Goal: Transaction & Acquisition: Purchase product/service

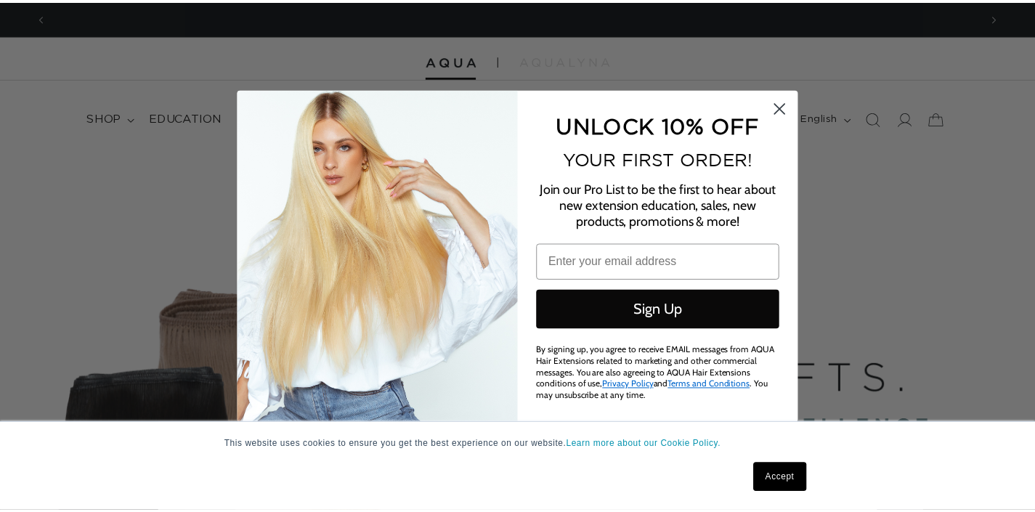
scroll to position [0, 1886]
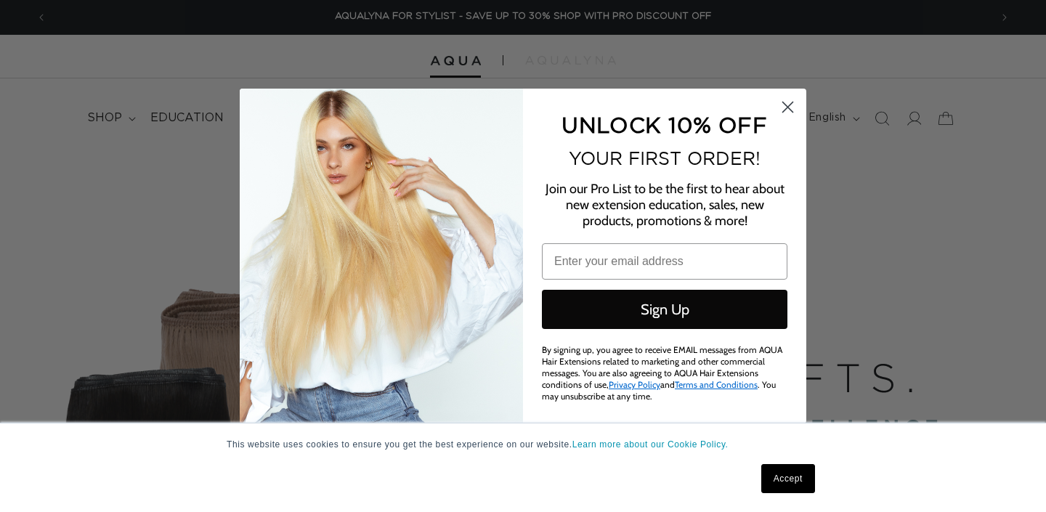
click at [793, 108] on icon "Close dialog" at bounding box center [787, 106] width 25 height 25
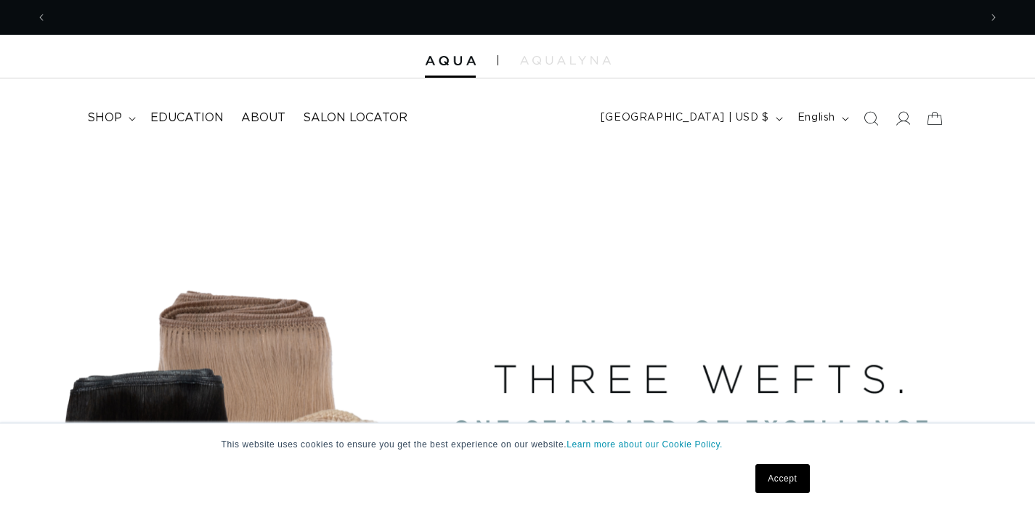
scroll to position [0, 0]
click at [901, 123] on icon at bounding box center [902, 117] width 15 height 15
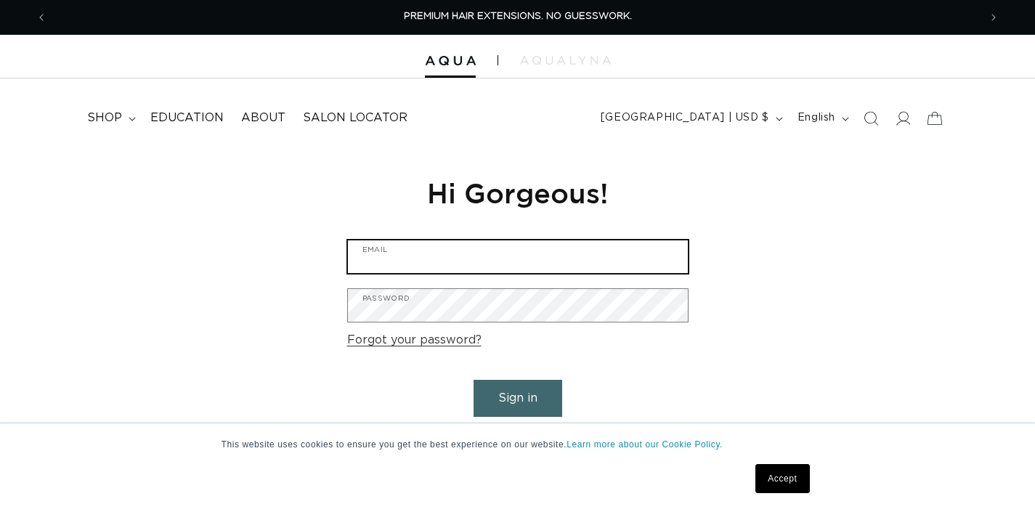
type input "[EMAIL_ADDRESS][DOMAIN_NAME]"
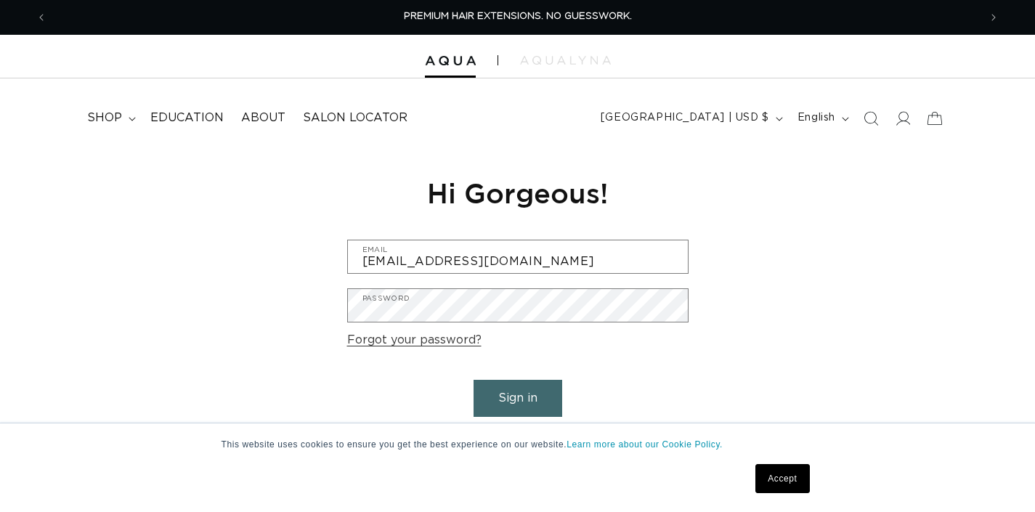
click at [506, 394] on button "Sign in" at bounding box center [518, 398] width 89 height 37
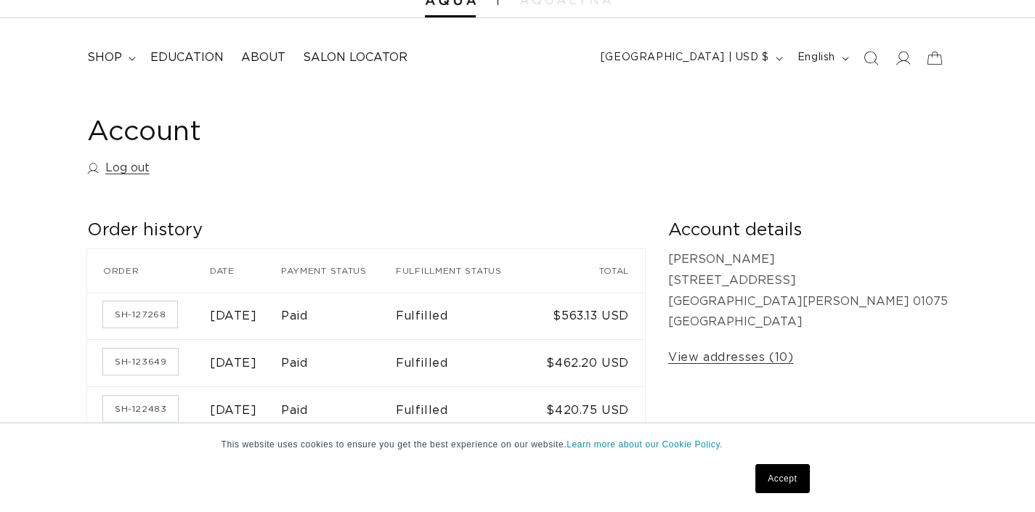
click at [257, 315] on time "August 21, 2025" at bounding box center [233, 316] width 47 height 12
click at [157, 307] on link "SH-127268" at bounding box center [140, 314] width 74 height 26
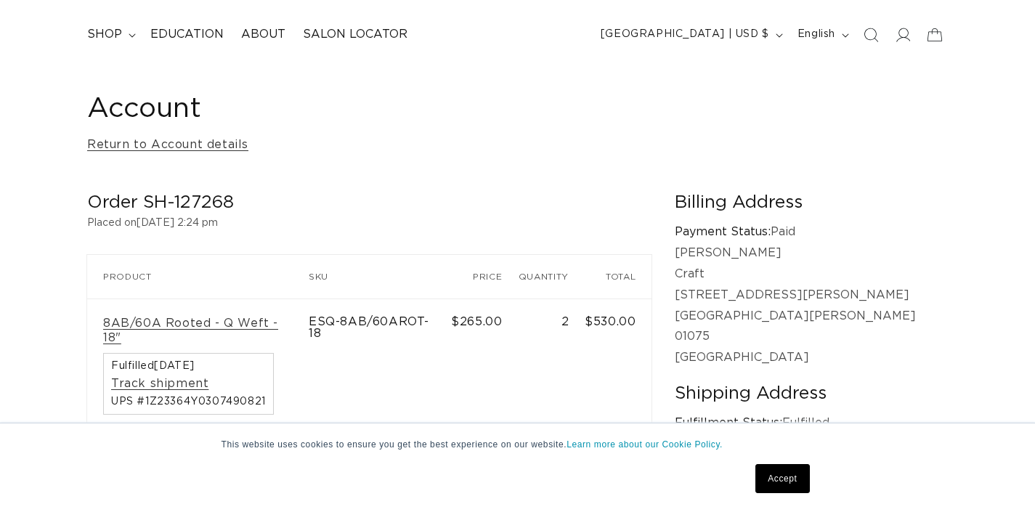
scroll to position [0, 1864]
click at [179, 322] on link "8AB/60A Rooted - Q Weft - 18"" at bounding box center [198, 331] width 190 height 31
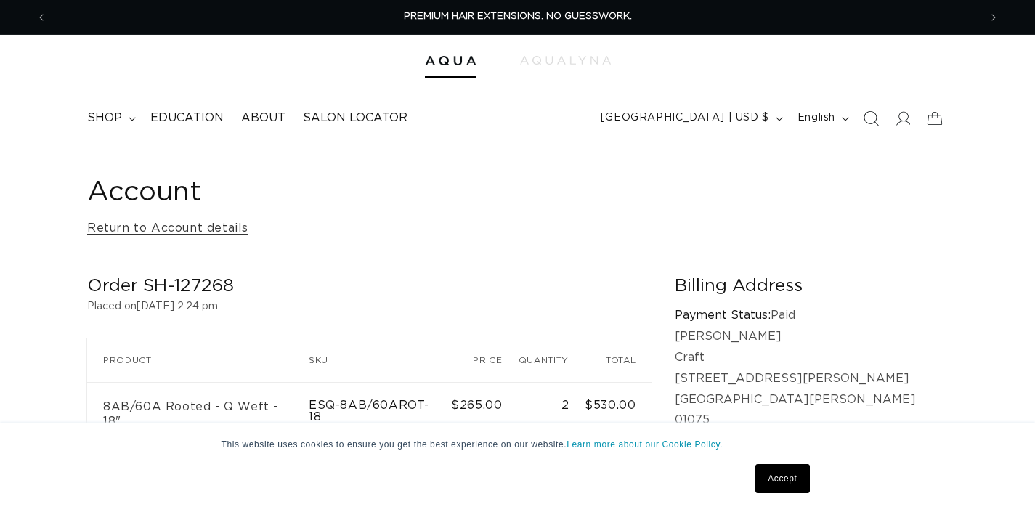
click at [877, 118] on icon "Search" at bounding box center [871, 118] width 15 height 15
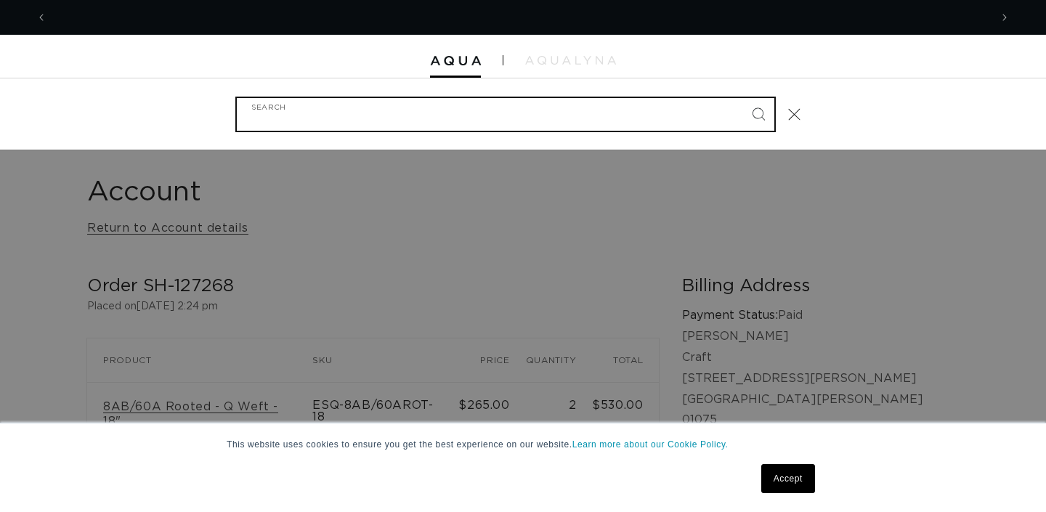
scroll to position [0, 943]
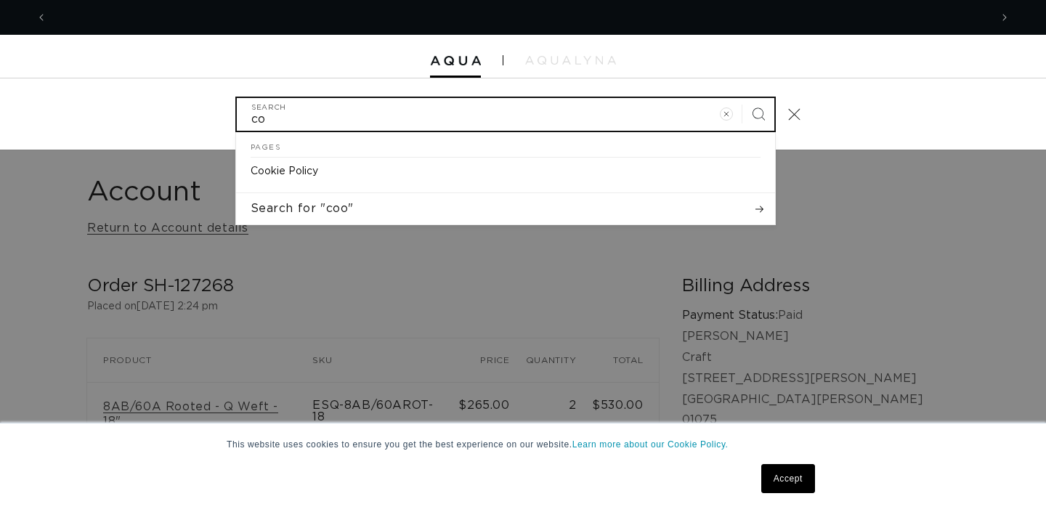
type input "c"
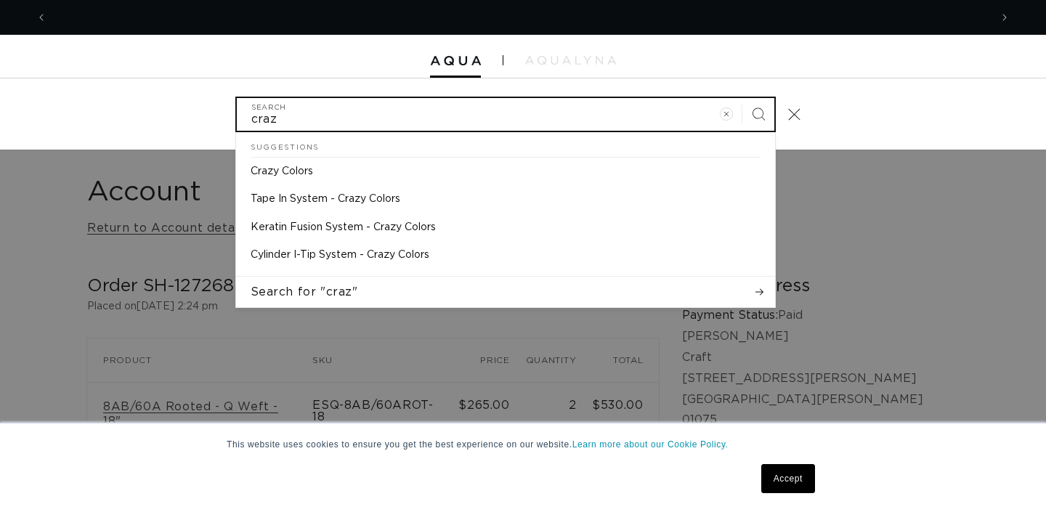
scroll to position [0, 0]
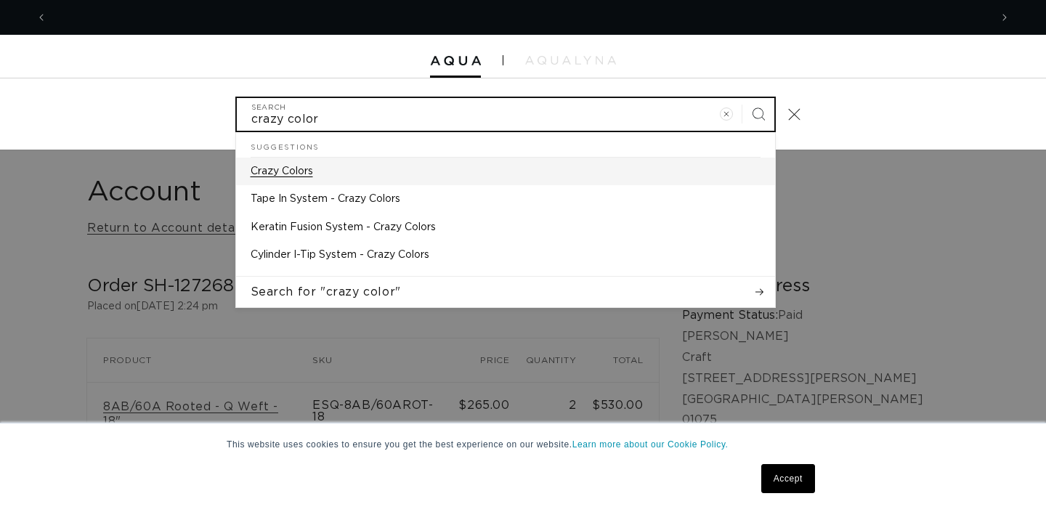
type input "crazy color"
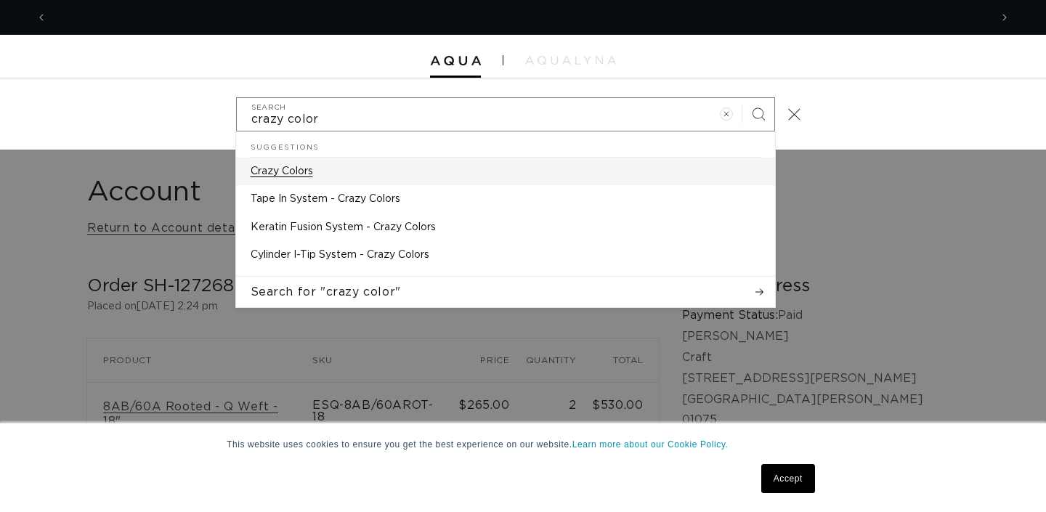
click at [438, 180] on link "Crazy Colors" at bounding box center [505, 172] width 539 height 28
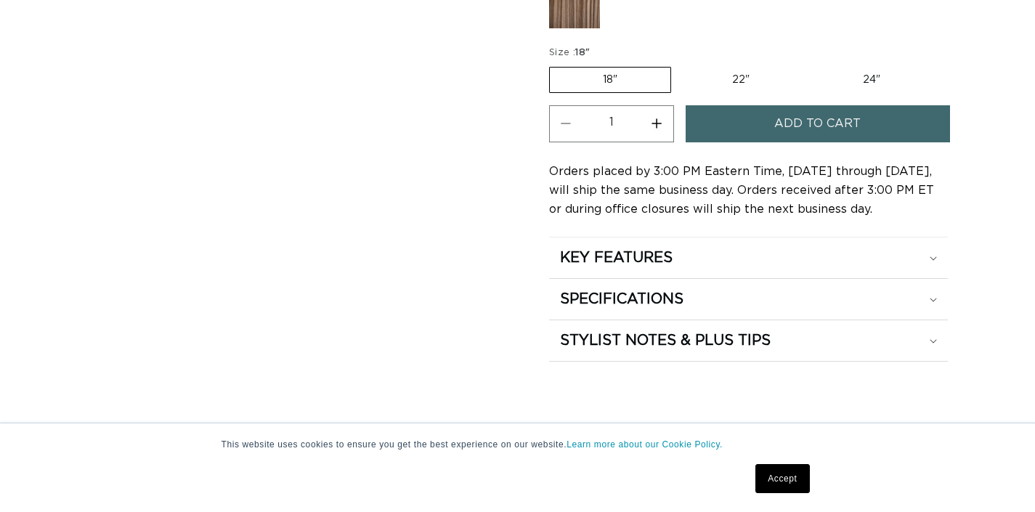
scroll to position [0, 1864]
click at [863, 73] on label "24" Variant sold out or unavailable" at bounding box center [871, 80] width 123 height 25
click at [811, 65] on input "24" Variant sold out or unavailable" at bounding box center [810, 64] width 1 height 1
radio input "true"
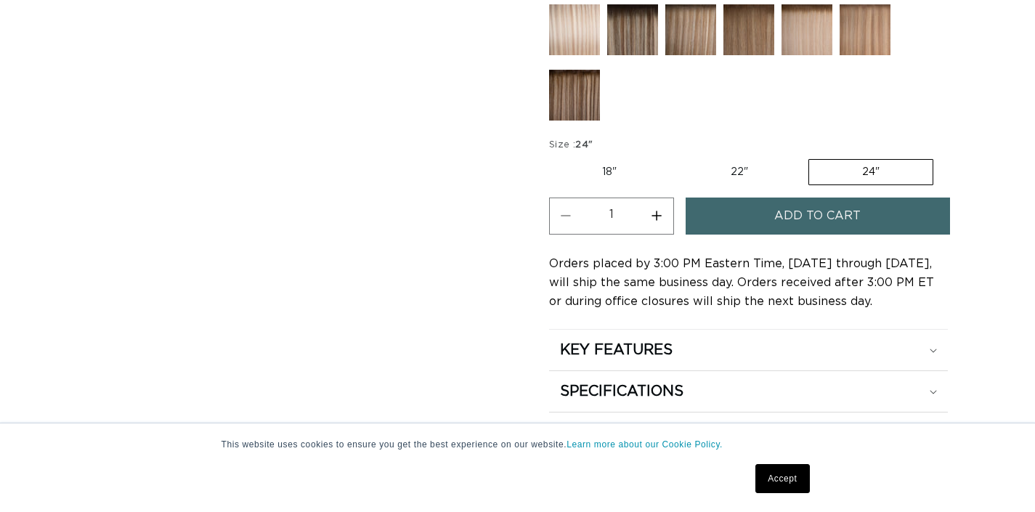
click at [660, 213] on button "Increase quantity for 8AB/60A Rooted - Q Weft" at bounding box center [657, 216] width 33 height 37
type input "2"
click at [732, 218] on button "Add to cart" at bounding box center [818, 216] width 264 height 37
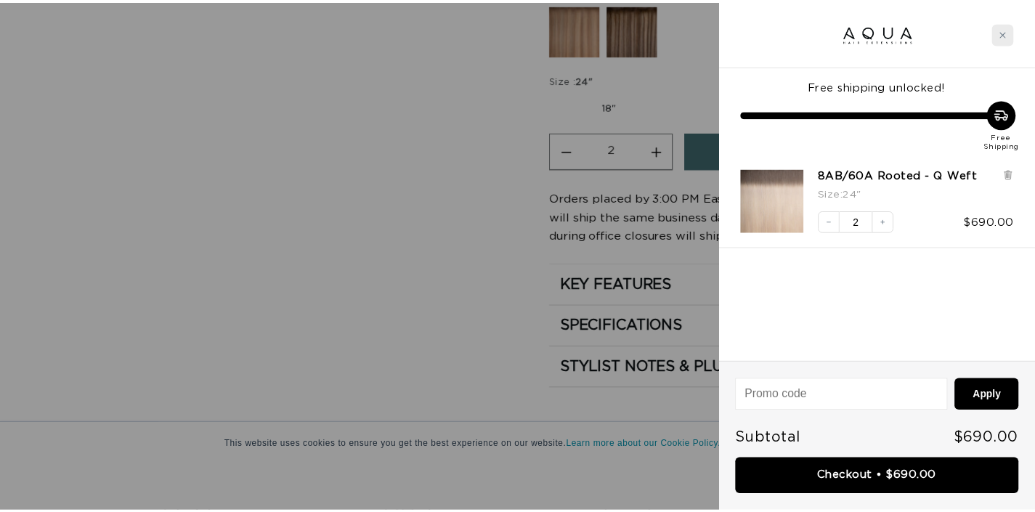
scroll to position [0, 1886]
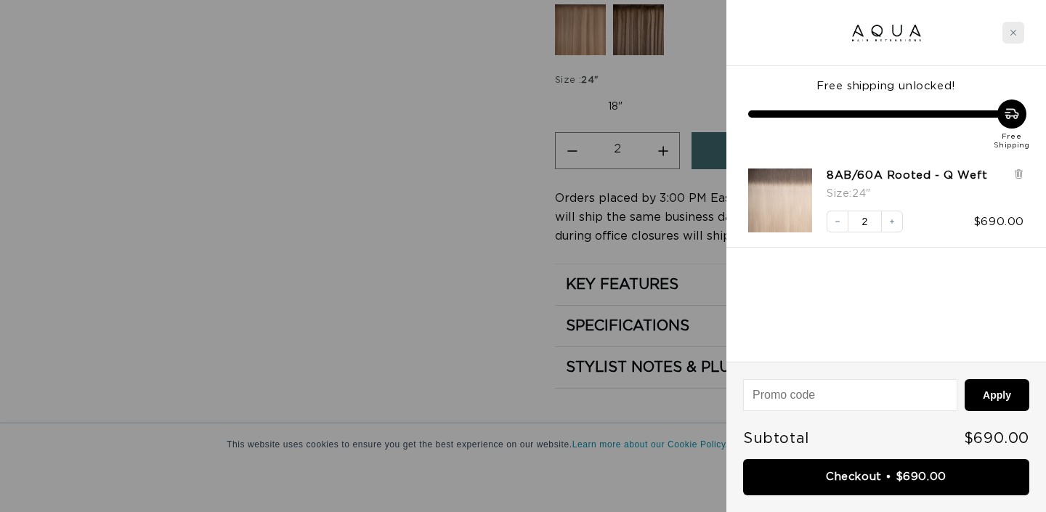
click at [1016, 39] on div "Close cart" at bounding box center [1013, 33] width 22 height 22
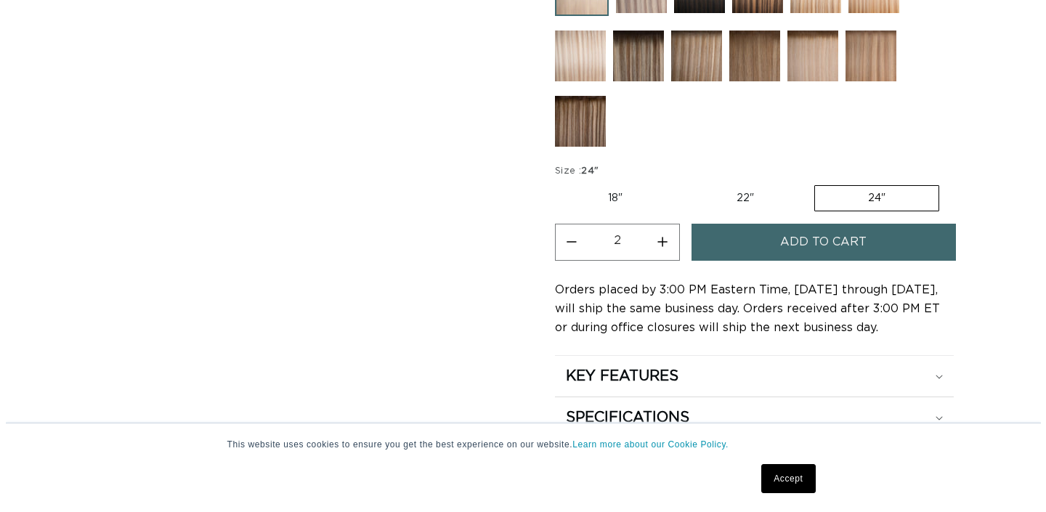
scroll to position [764, 0]
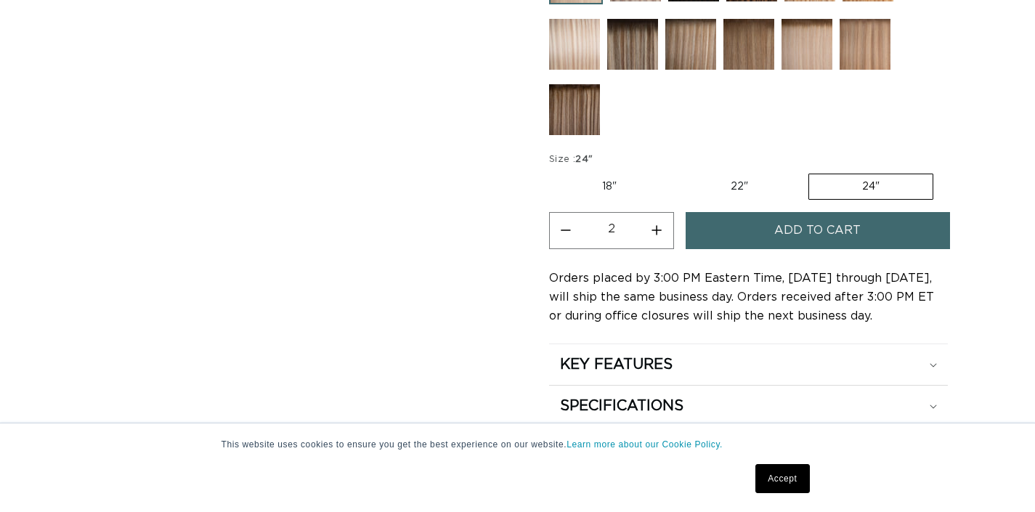
click at [771, 234] on button "Add to cart" at bounding box center [818, 230] width 264 height 37
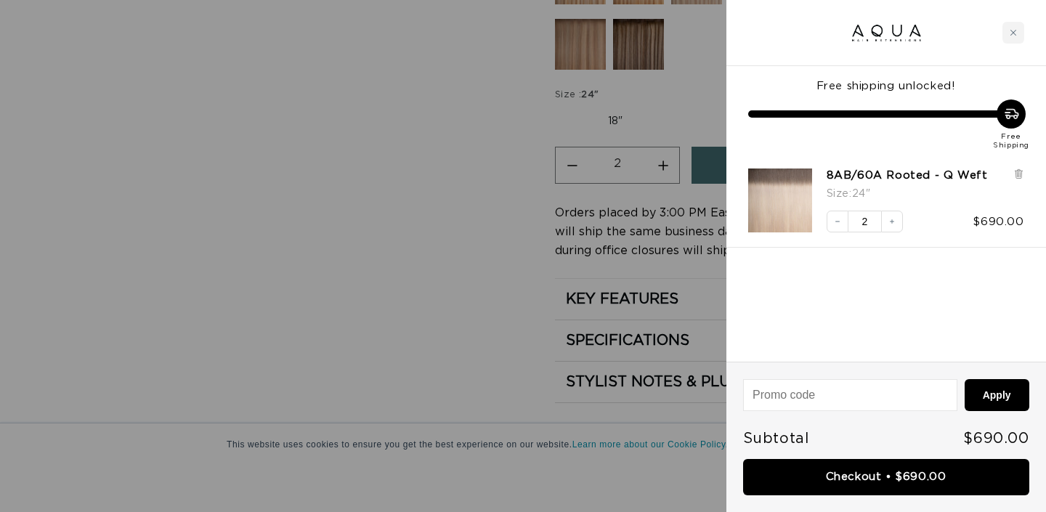
scroll to position [0, 943]
click at [840, 221] on icon "Decrease quantity" at bounding box center [837, 221] width 9 height 9
click at [840, 221] on div "Decrease quantity" at bounding box center [838, 222] width 12 height 12
click at [835, 218] on icon "Decrease quantity" at bounding box center [837, 221] width 9 height 9
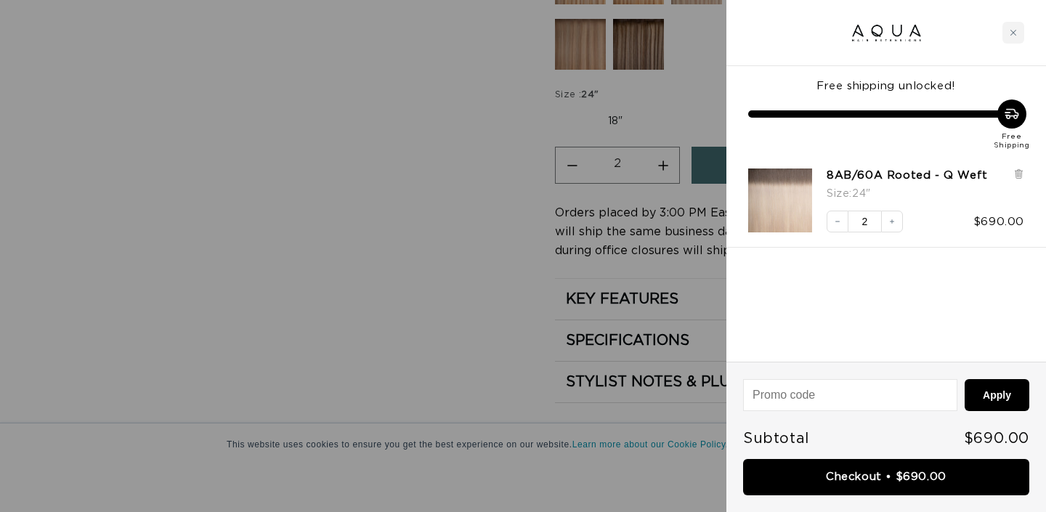
scroll to position [0, 0]
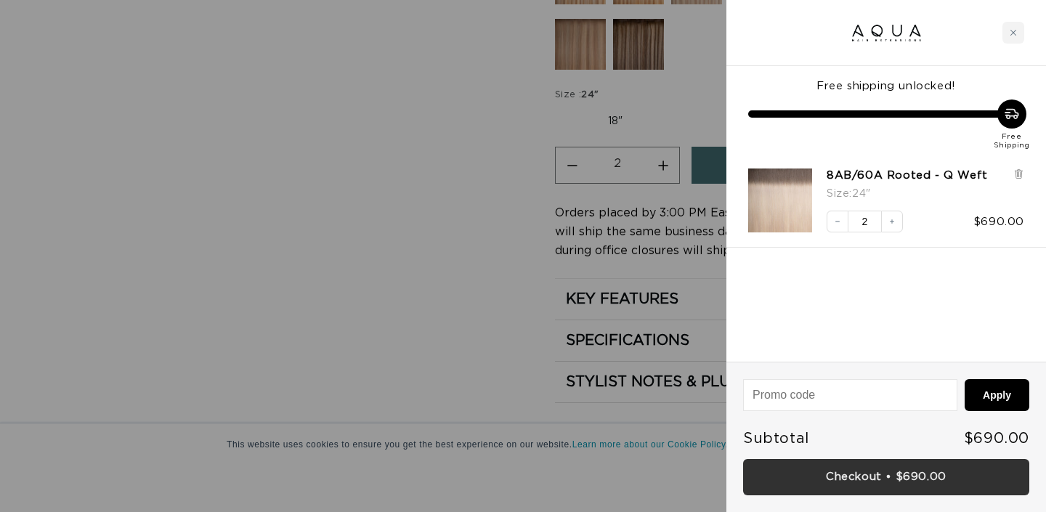
click at [904, 487] on link "Checkout • $690.00" at bounding box center [886, 477] width 286 height 37
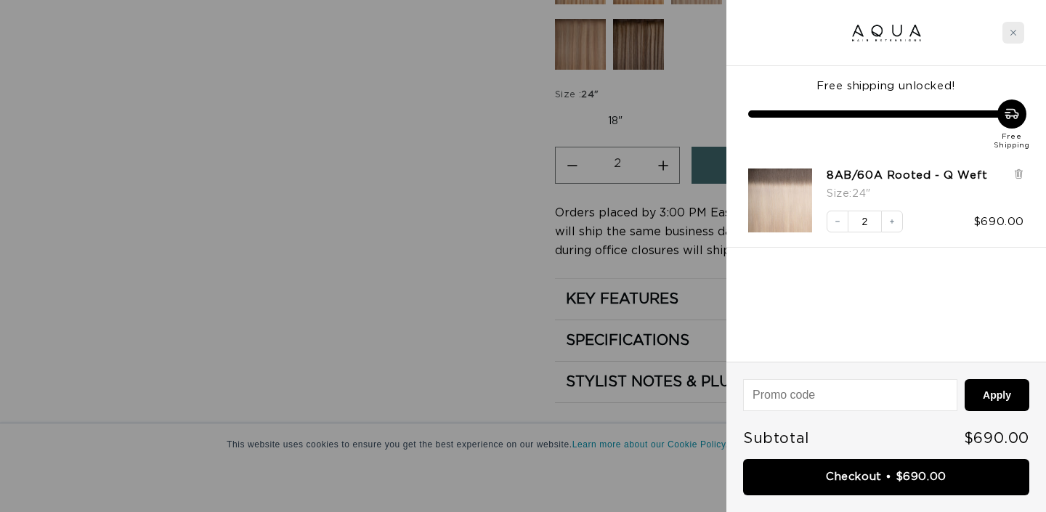
click at [1018, 25] on div "Close cart" at bounding box center [1013, 33] width 22 height 22
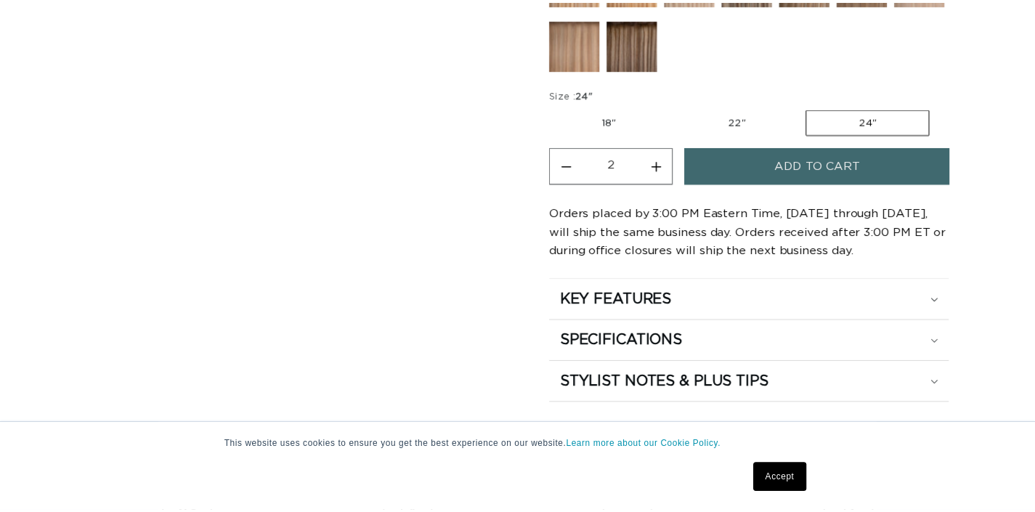
scroll to position [0, 932]
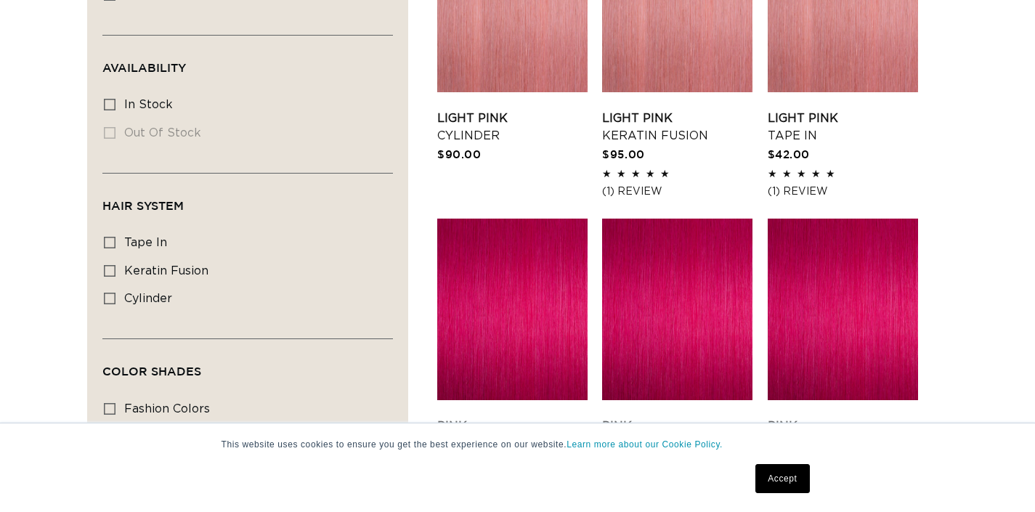
scroll to position [0, 1864]
click at [106, 275] on icon at bounding box center [110, 271] width 12 height 12
click at [106, 275] on input "keratin fusion keratin fusion (8 products)" at bounding box center [110, 271] width 12 height 12
checkbox input "true"
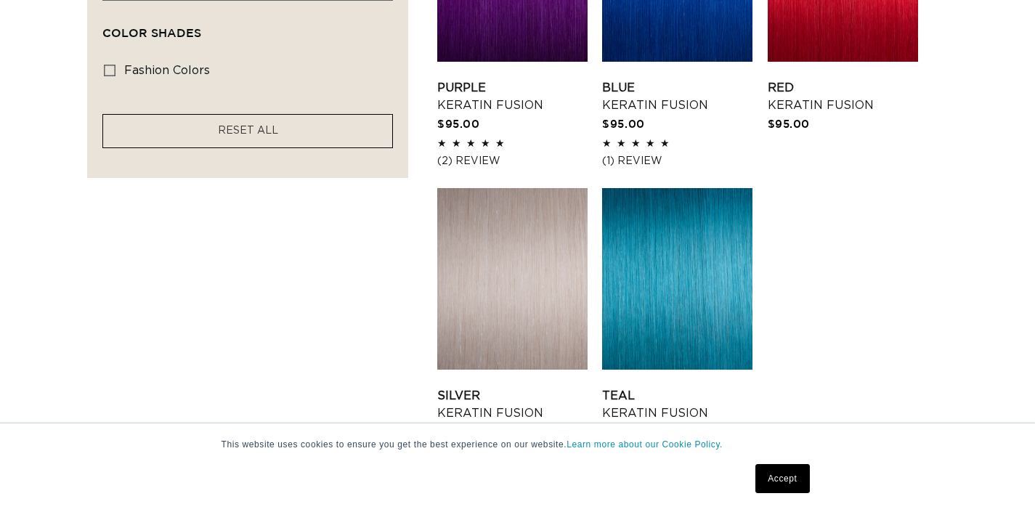
scroll to position [811, 0]
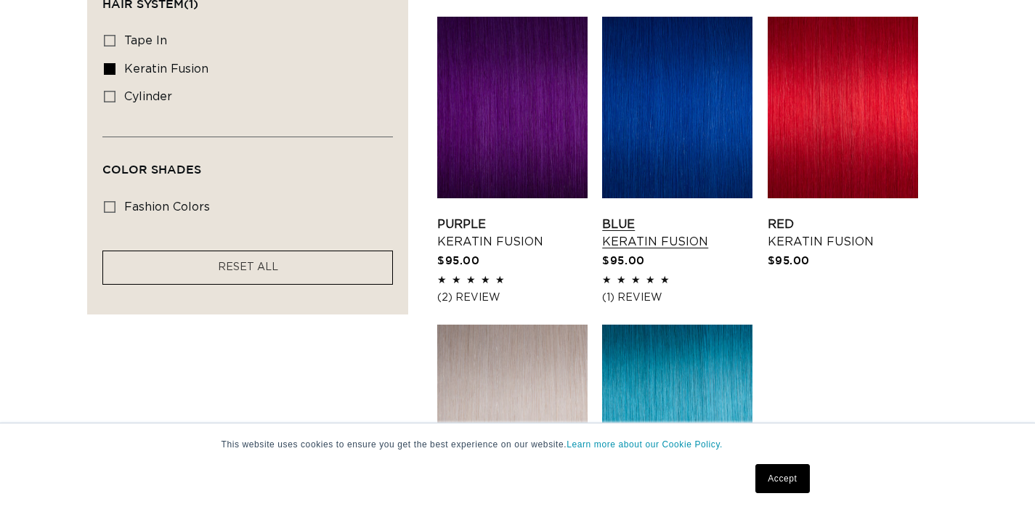
click at [641, 240] on link "Blue Keratin Fusion" at bounding box center [677, 233] width 150 height 35
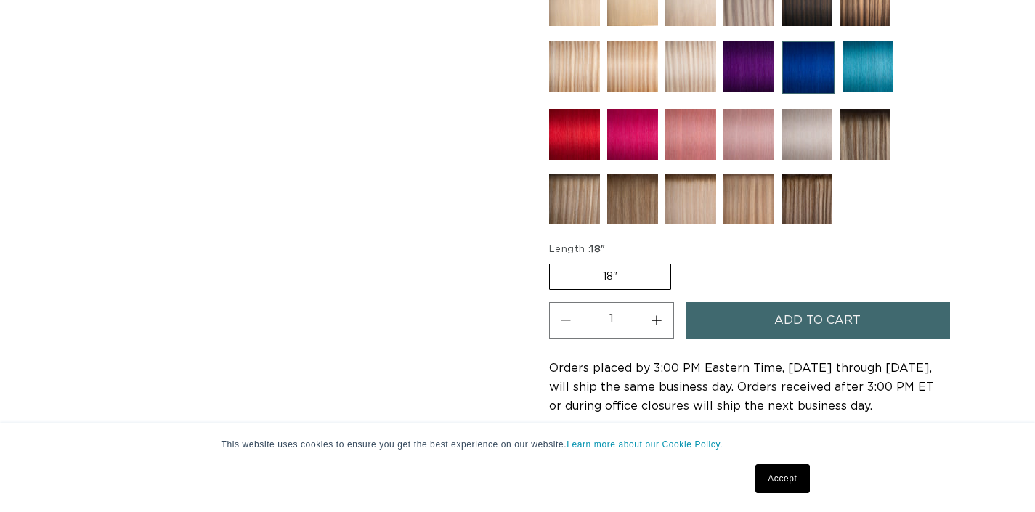
scroll to position [752, 0]
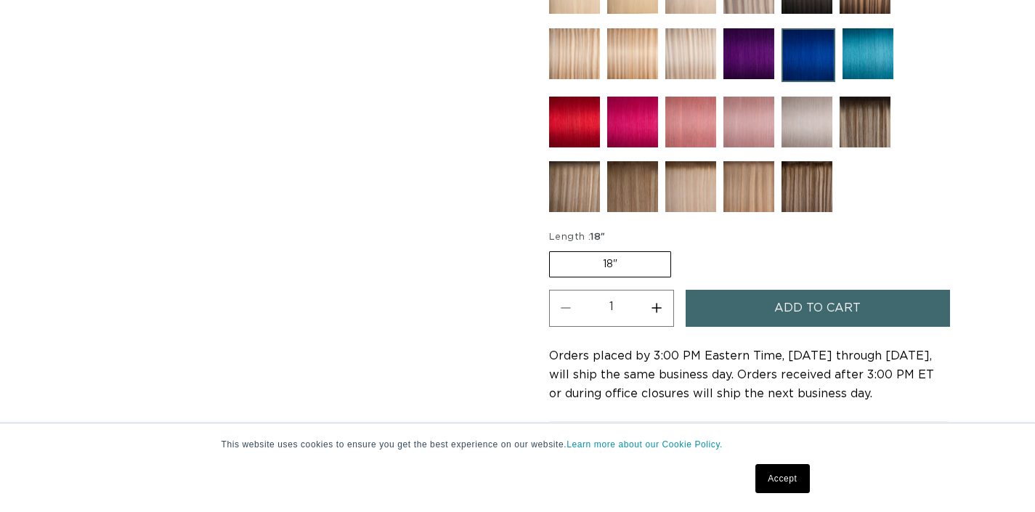
click at [743, 299] on button "Add to cart" at bounding box center [818, 308] width 264 height 37
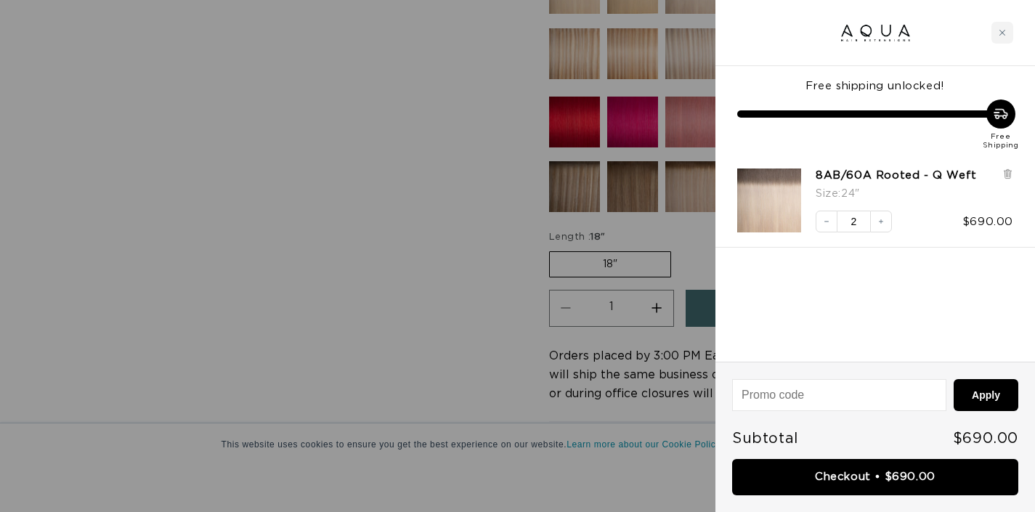
scroll to position [0, 943]
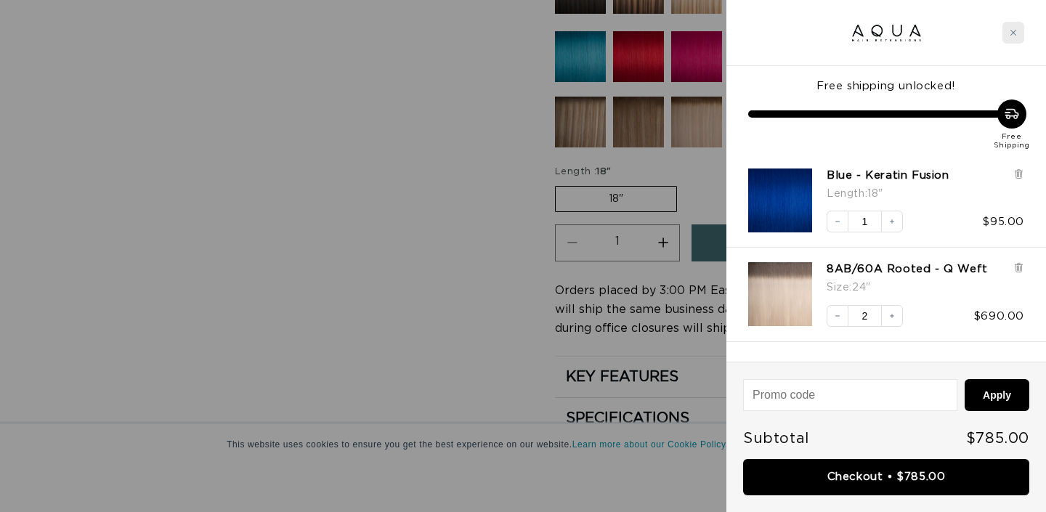
click at [1018, 31] on div "Close cart" at bounding box center [1013, 33] width 22 height 22
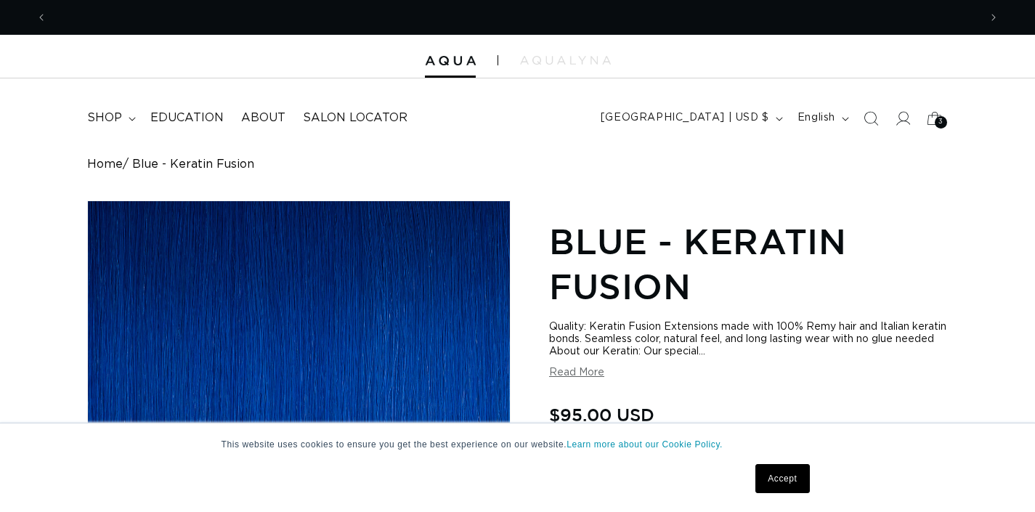
scroll to position [0, 1864]
click at [897, 116] on icon at bounding box center [902, 117] width 15 height 15
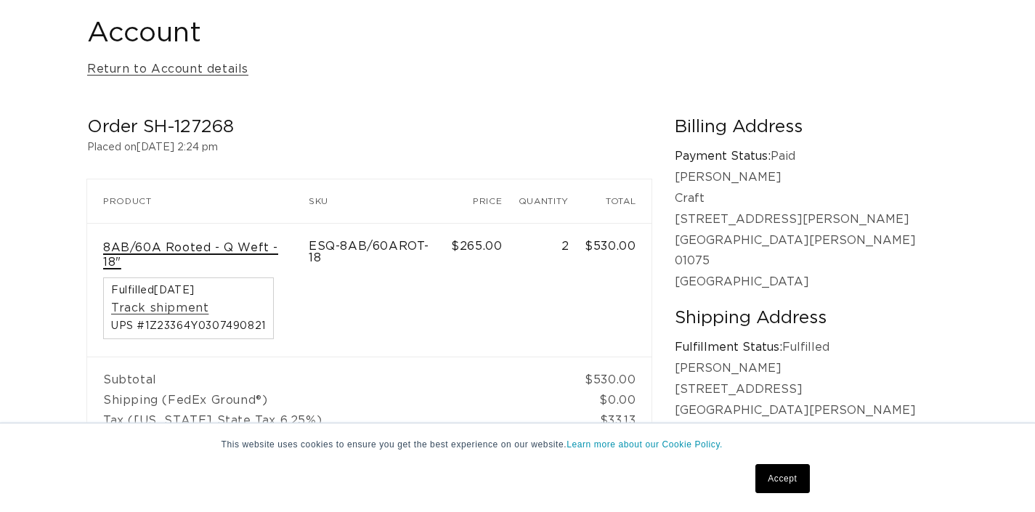
scroll to position [0, 932]
click at [268, 245] on link "8AB/60A Rooted - Q Weft - 18"" at bounding box center [198, 255] width 190 height 31
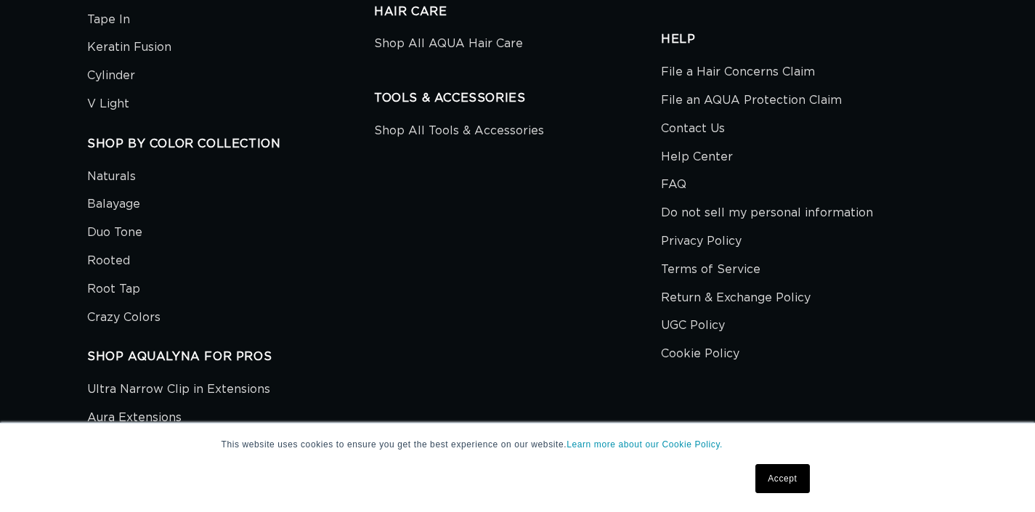
scroll to position [1186, 0]
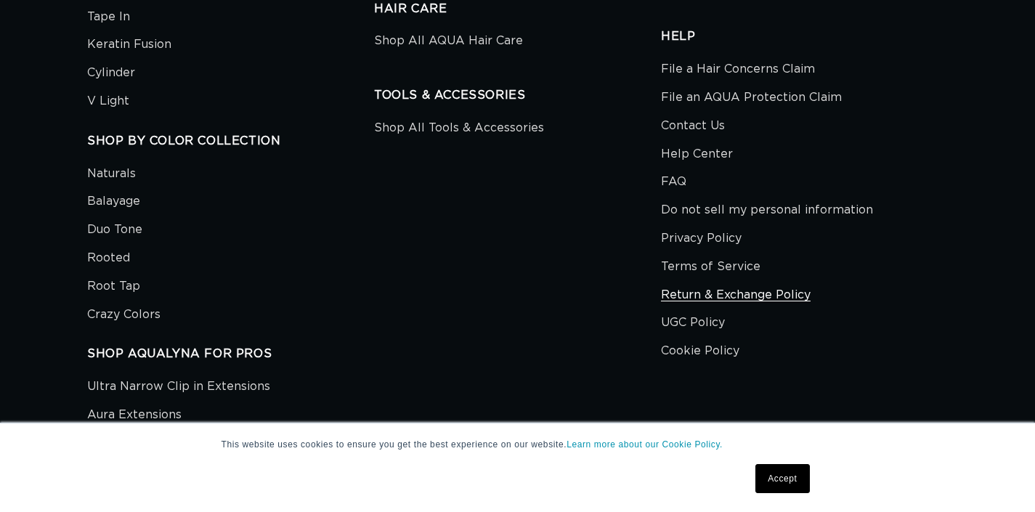
click at [745, 281] on link "Return & Exchange Policy" at bounding box center [736, 295] width 150 height 28
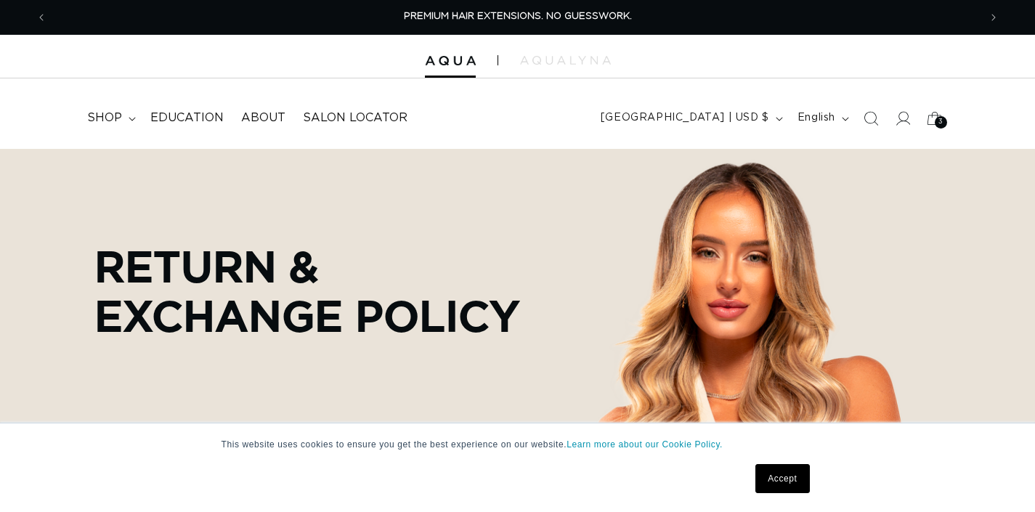
click at [781, 474] on link "Accept" at bounding box center [782, 478] width 54 height 29
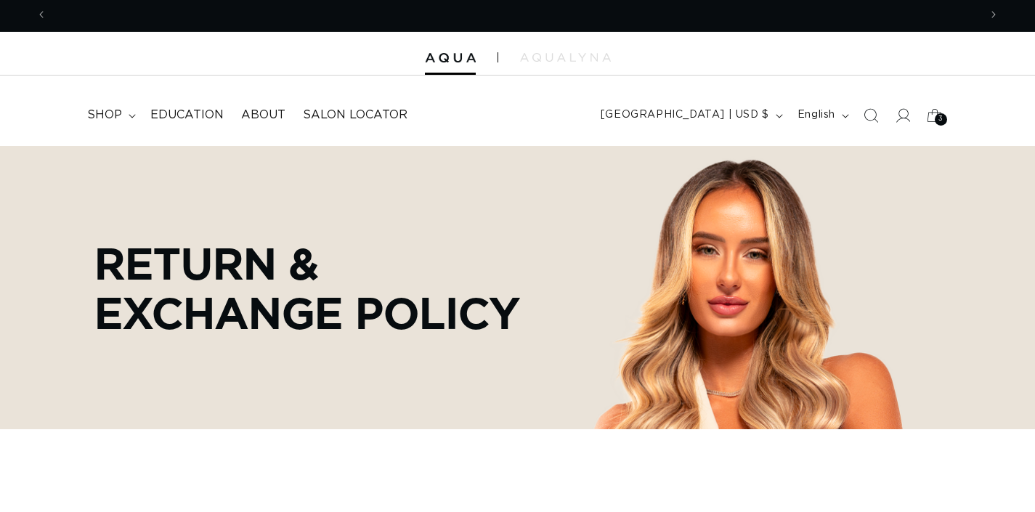
scroll to position [0, 1864]
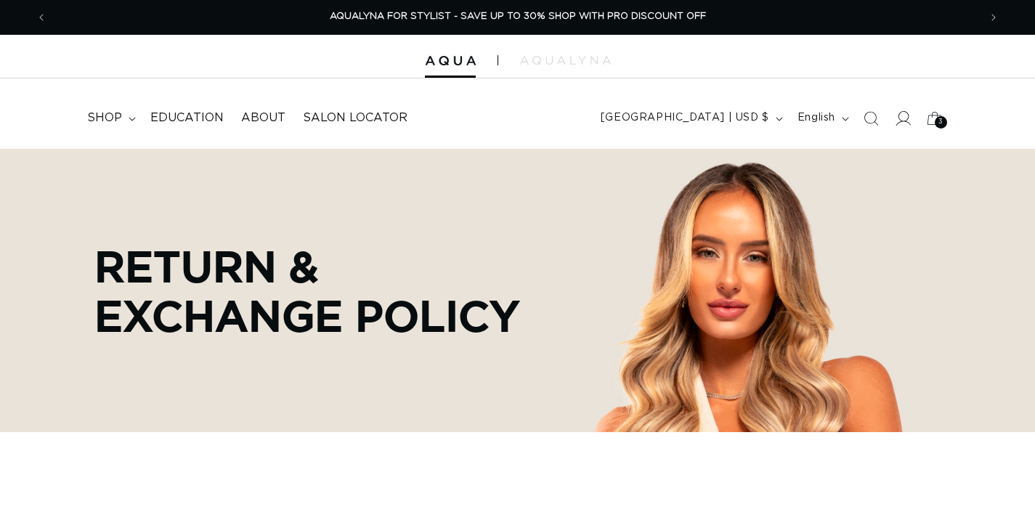
click at [908, 121] on icon at bounding box center [902, 117] width 15 height 15
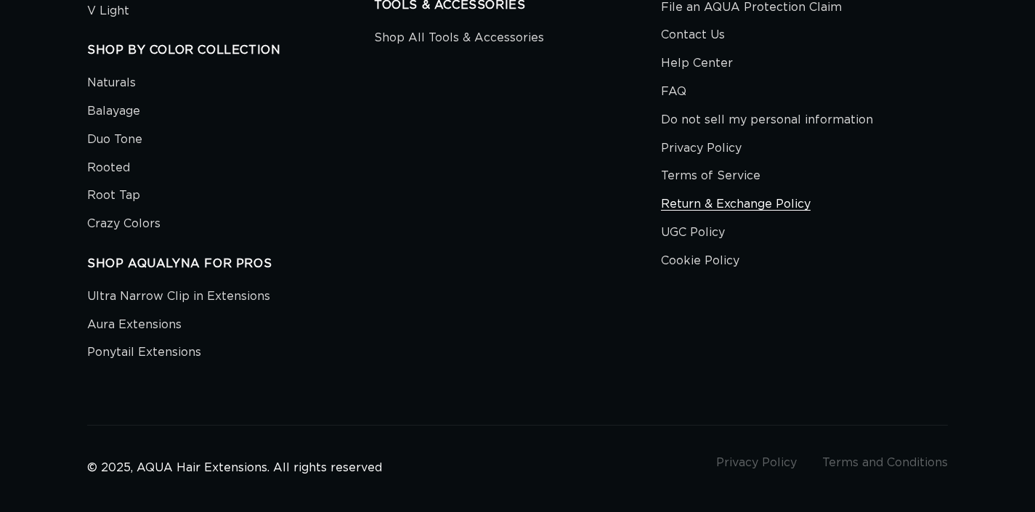
click at [693, 190] on link "Return & Exchange Policy" at bounding box center [736, 204] width 150 height 28
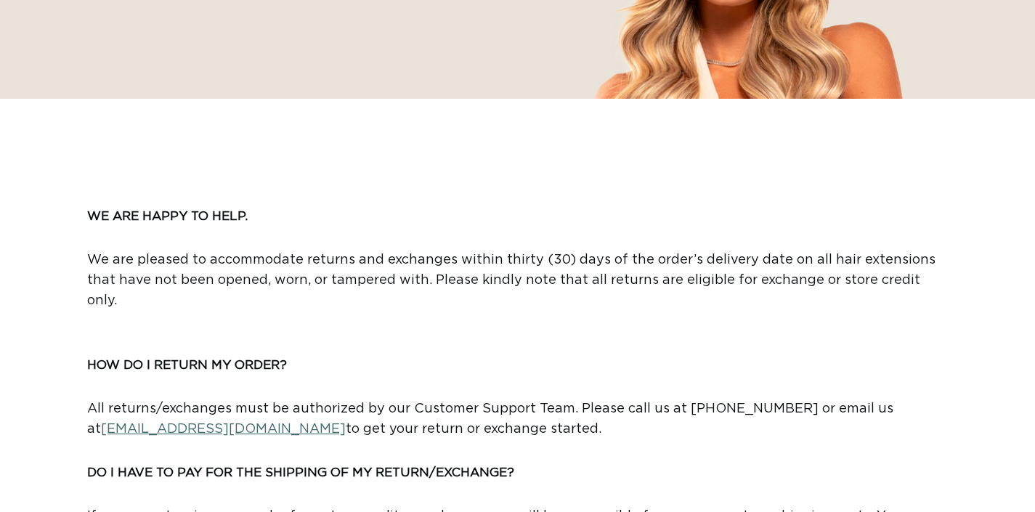
scroll to position [466, 0]
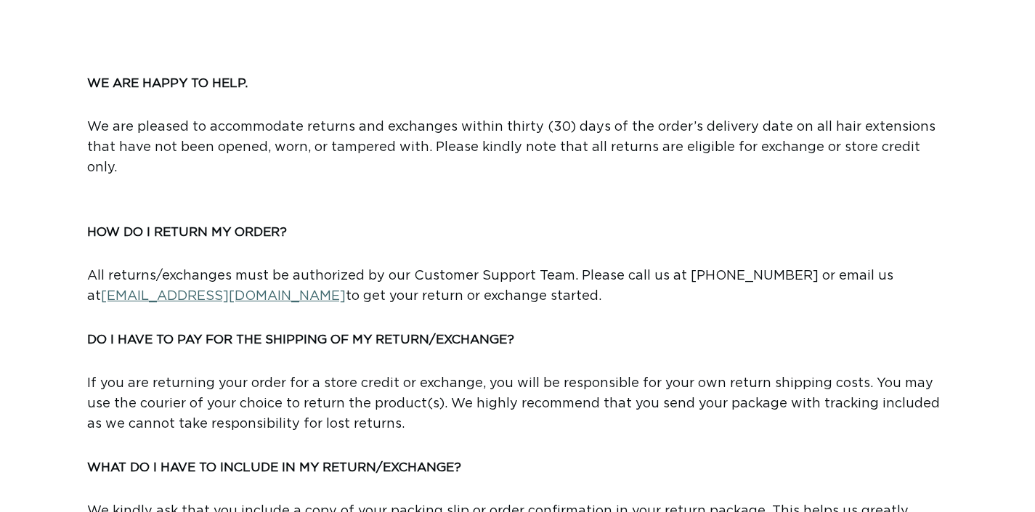
click at [238, 290] on span "[EMAIL_ADDRESS][DOMAIN_NAME]" at bounding box center [223, 296] width 245 height 13
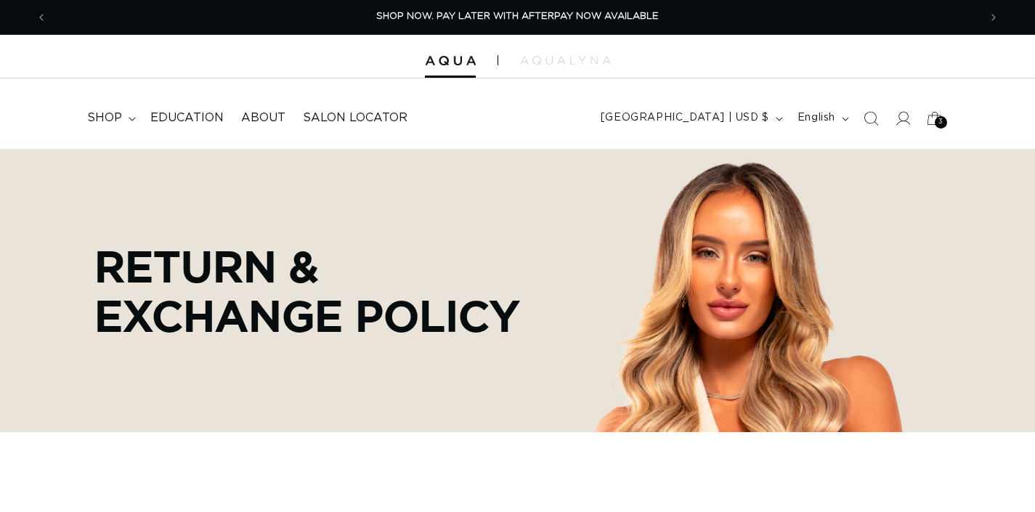
scroll to position [0, 1864]
click at [901, 120] on icon at bounding box center [902, 117] width 15 height 15
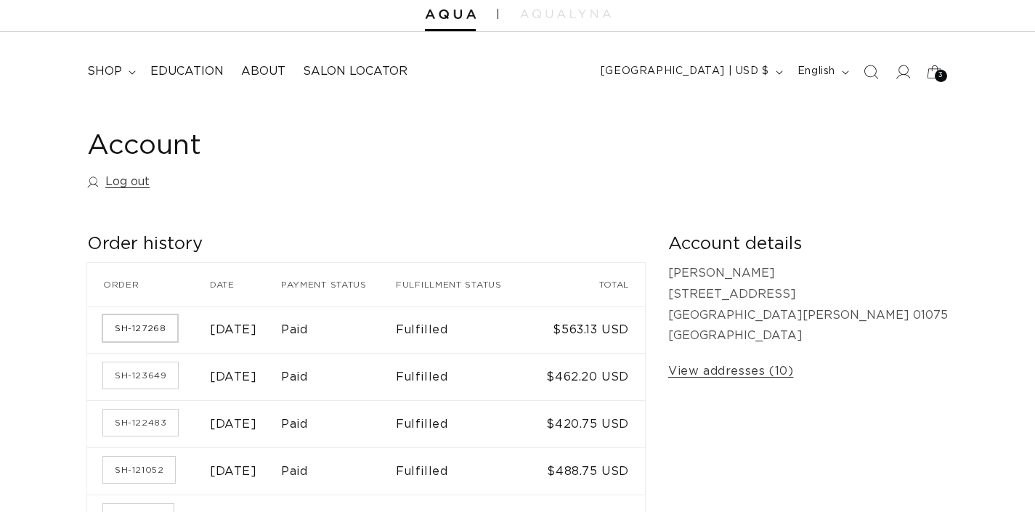
scroll to position [46, 0]
click at [138, 321] on link "SH-127268" at bounding box center [140, 328] width 74 height 26
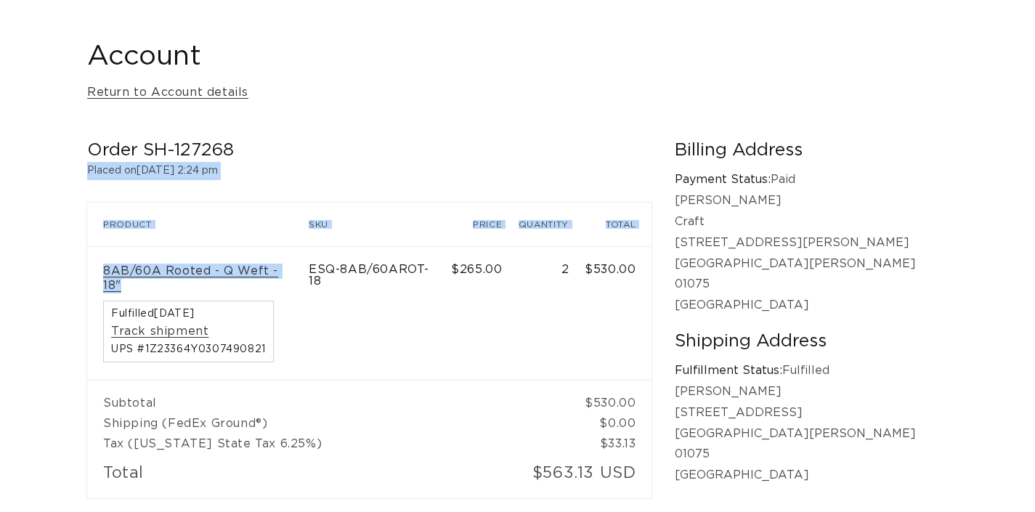
scroll to position [0, 1864]
drag, startPoint x: 74, startPoint y: 261, endPoint x: 305, endPoint y: 268, distance: 231.1
click at [305, 268] on div "Account Return to Account details Order SH-127268 Placed on [DATE] 2:24 pm Orde…" at bounding box center [517, 270] width 1035 height 514
copy div "Placed on [DATE] 2:24 pm Order SH-127268 Product SKU Price Quantity Total 8AB/6…"
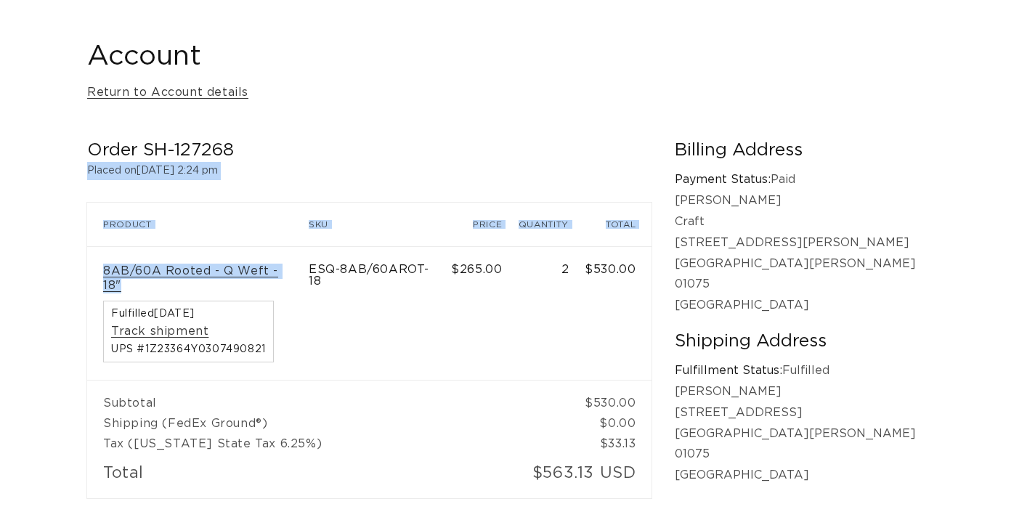
click at [293, 331] on div "8AB/60A Rooted - Q Weft - 18" Fulfilled [DATE] Track shipment UPS #1Z23364Y0307…" at bounding box center [198, 313] width 190 height 99
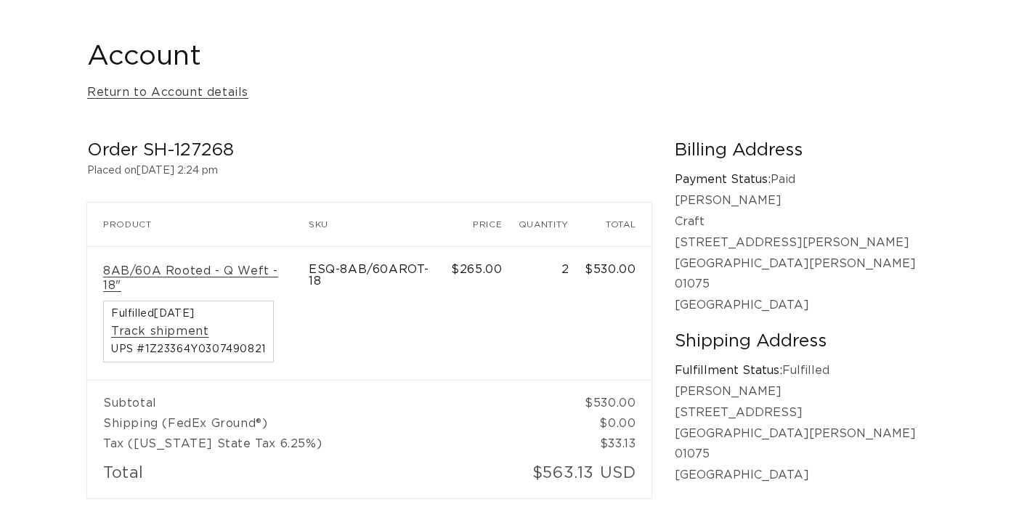
scroll to position [0, 1864]
